Goal: Communication & Community: Answer question/provide support

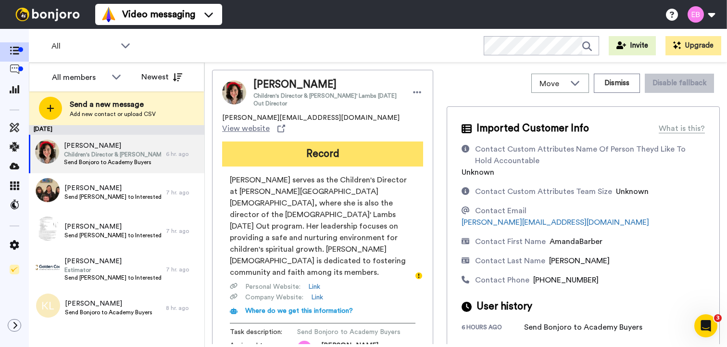
click at [331, 141] on button "Record" at bounding box center [322, 153] width 201 height 25
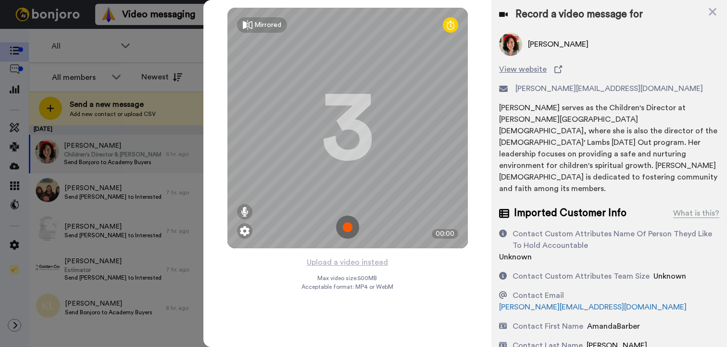
click at [338, 227] on img at bounding box center [347, 226] width 23 height 23
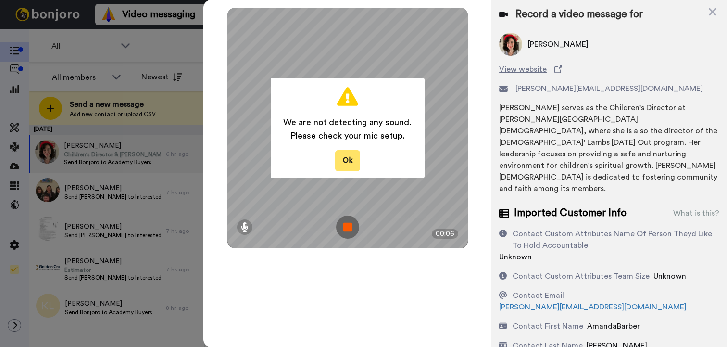
click at [348, 157] on button "Ok" at bounding box center [347, 160] width 25 height 21
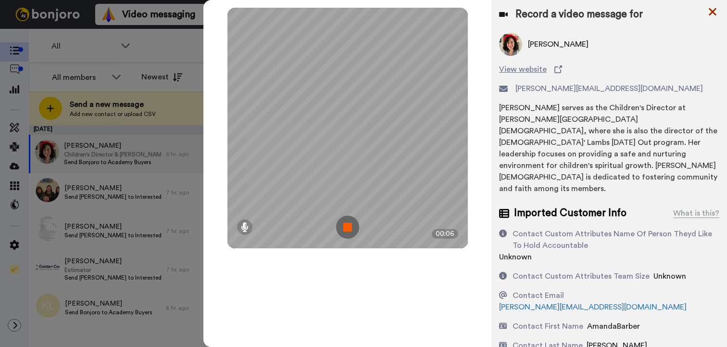
click at [712, 13] on icon at bounding box center [713, 12] width 10 height 12
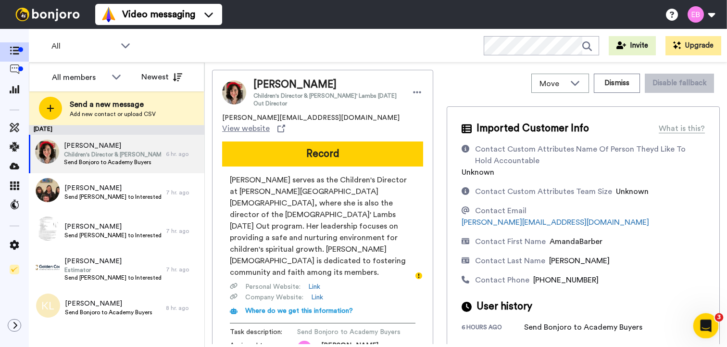
click at [710, 321] on icon "Open Intercom Messenger" at bounding box center [705, 324] width 16 height 16
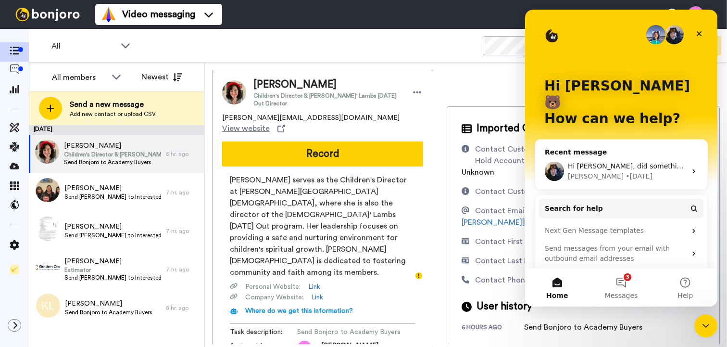
scroll to position [28, 0]
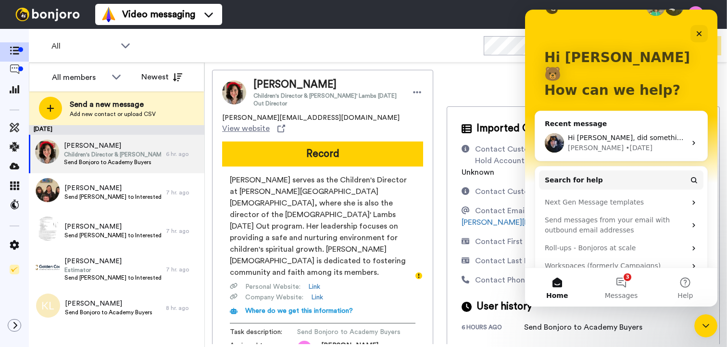
click at [649, 137] on div "Hi [PERSON_NAME], did something change, maybe? I recommend unplugging the mic a…" at bounding box center [621, 143] width 172 height 36
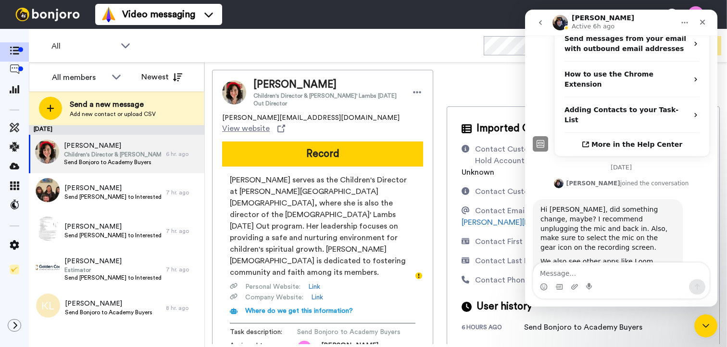
scroll to position [254, 0]
click at [633, 280] on div "Intercom messenger" at bounding box center [621, 286] width 176 height 15
click at [601, 271] on textarea "Message…" at bounding box center [621, 270] width 176 height 16
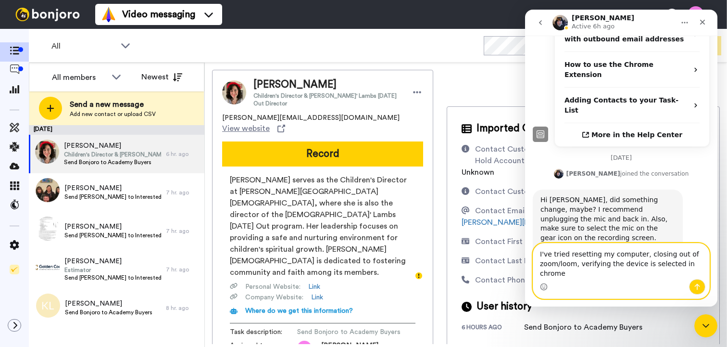
scroll to position [273, 0]
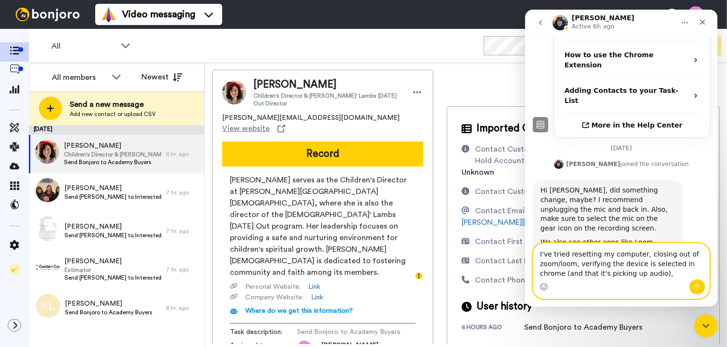
type textarea "I've tried resetting my computer, closing out of zoom/loom, verifying the devic…"
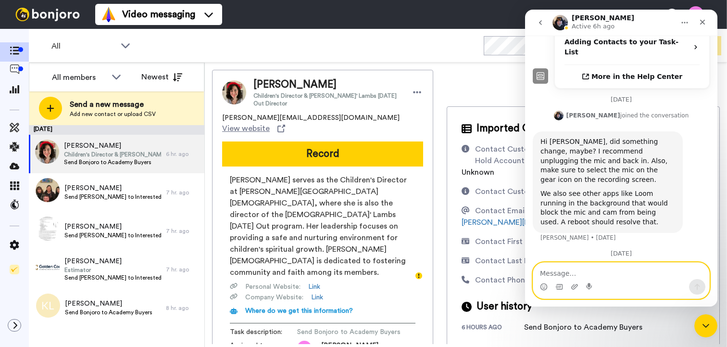
scroll to position [324, 0]
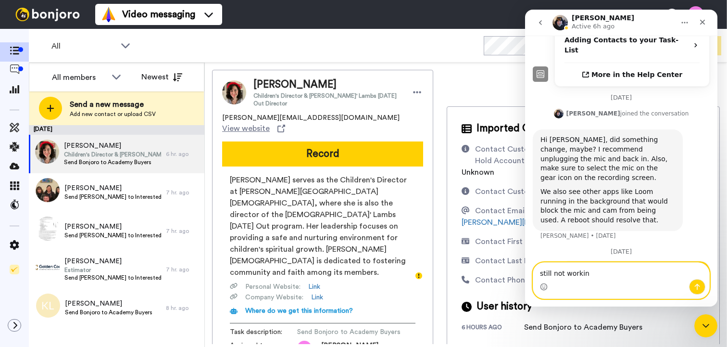
type textarea "still not working"
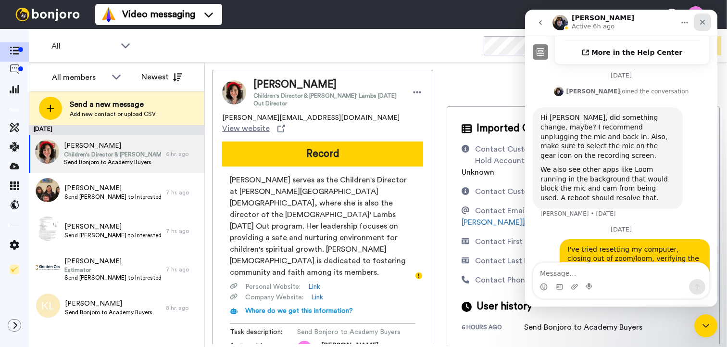
click at [697, 24] on div "Close" at bounding box center [702, 21] width 17 height 17
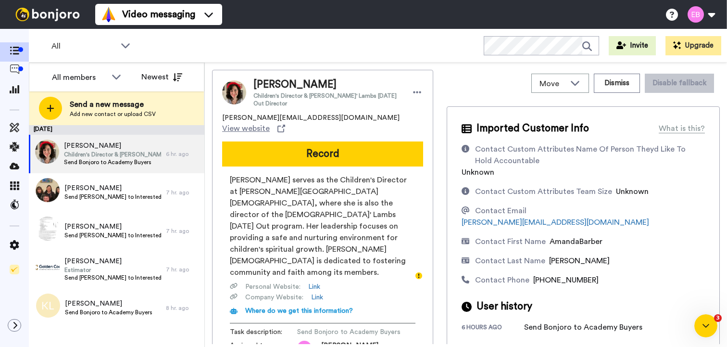
scroll to position [0, 0]
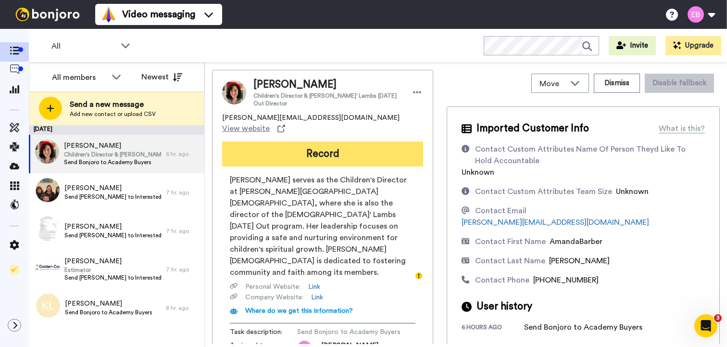
click at [333, 147] on button "Record" at bounding box center [322, 153] width 201 height 25
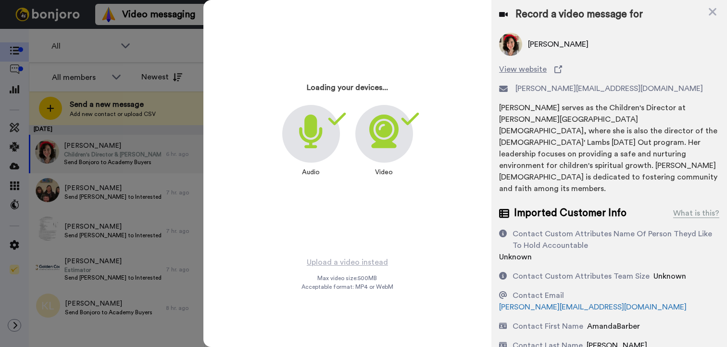
scroll to position [315, 0]
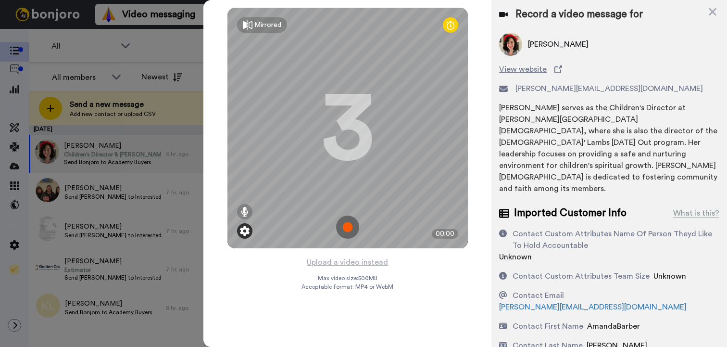
click at [244, 235] on img at bounding box center [245, 231] width 10 height 10
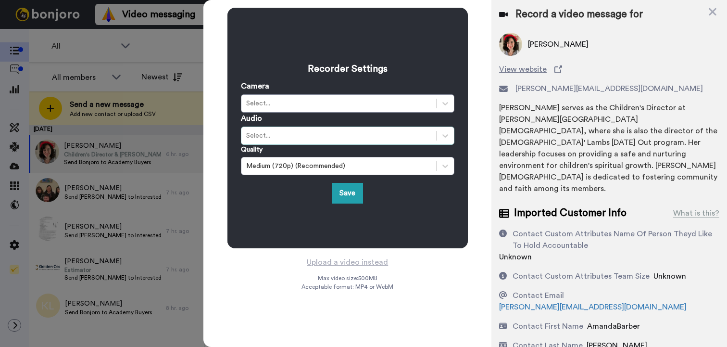
click at [336, 138] on div "Select..." at bounding box center [338, 136] width 185 height 10
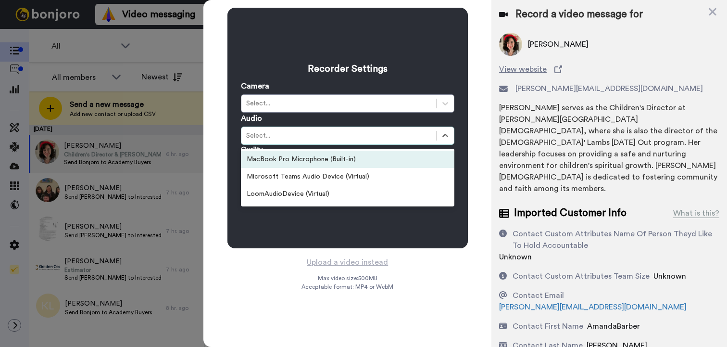
click at [326, 162] on div "MacBook Pro Microphone (Built-in)" at bounding box center [347, 158] width 213 height 17
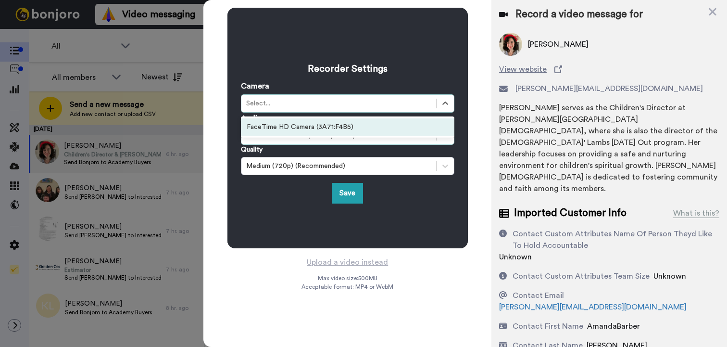
click at [312, 127] on div "FaceTime HD Camera (3A71:F4B5)" at bounding box center [347, 126] width 213 height 17
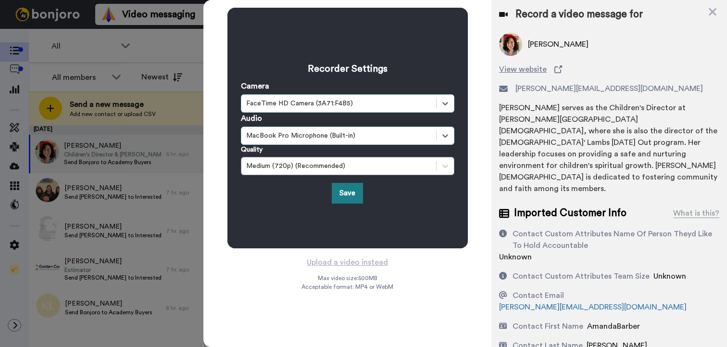
click at [346, 196] on button "Save" at bounding box center [347, 193] width 31 height 21
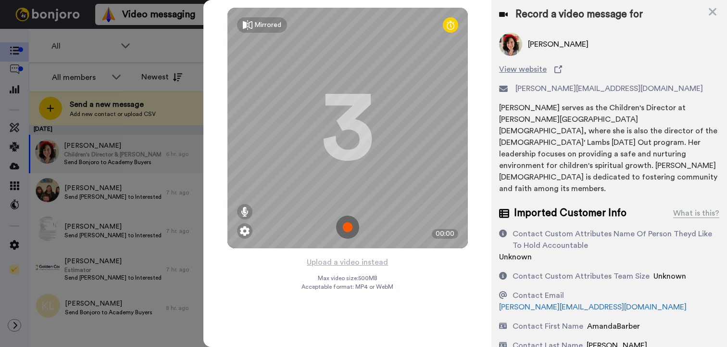
click at [350, 229] on img at bounding box center [347, 226] width 23 height 23
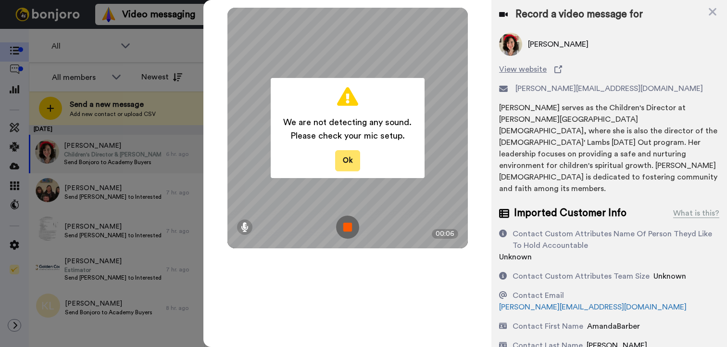
click at [353, 154] on button "Ok" at bounding box center [347, 160] width 25 height 21
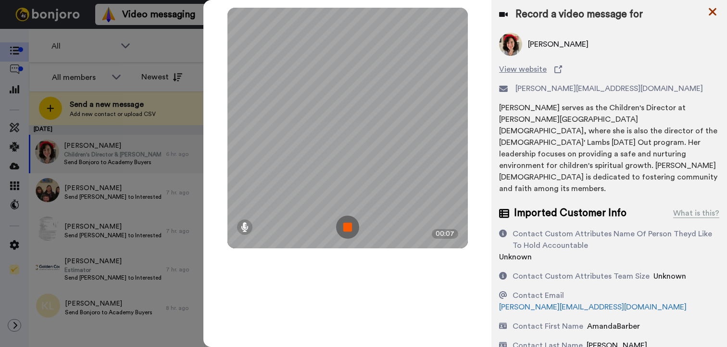
click at [709, 12] on icon at bounding box center [713, 12] width 10 height 12
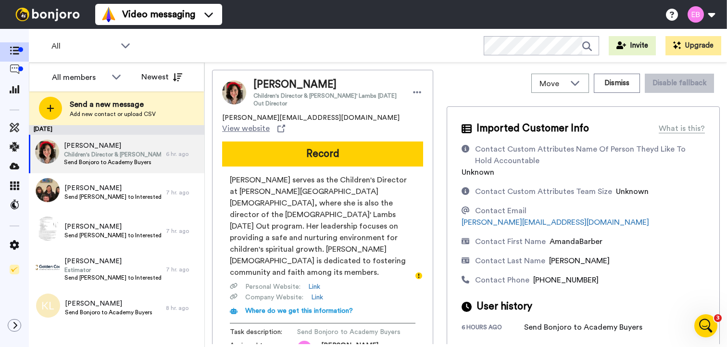
scroll to position [371, 0]
